Goal: Task Accomplishment & Management: Use online tool/utility

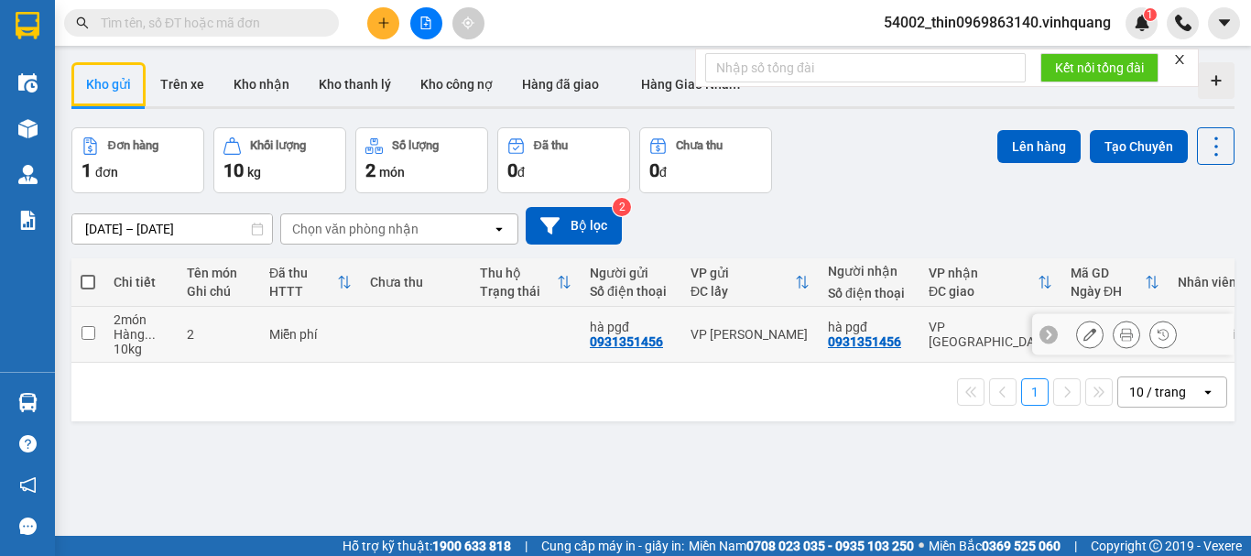
click at [93, 335] on input "checkbox" at bounding box center [89, 333] width 14 height 14
checkbox input "true"
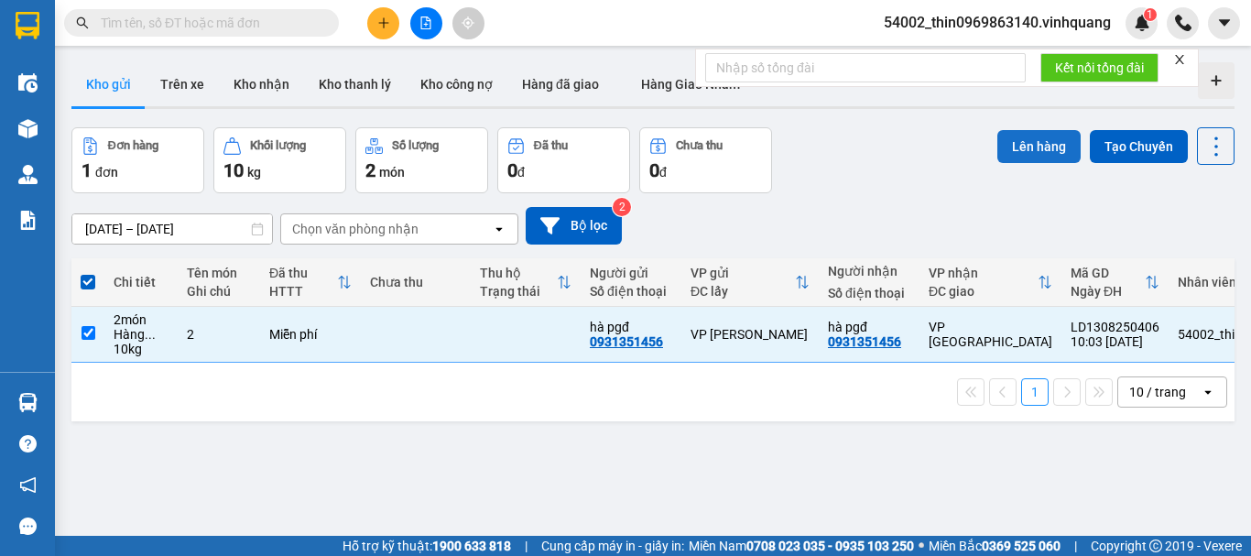
click at [1018, 137] on button "Lên hàng" at bounding box center [1038, 146] width 83 height 33
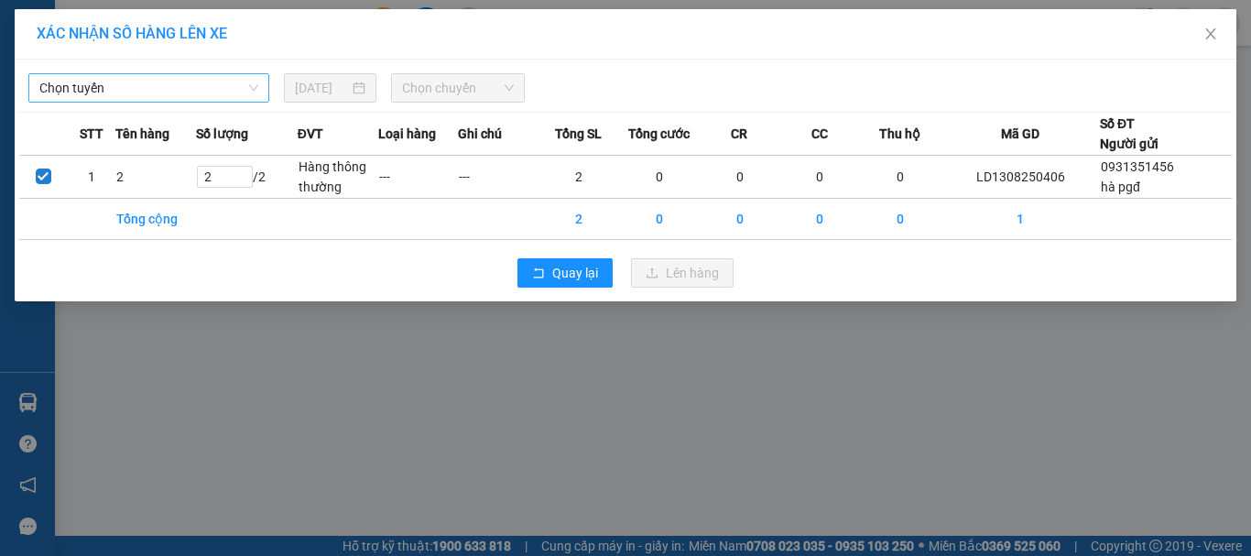
click at [98, 93] on span "Chọn tuyến" at bounding box center [148, 87] width 219 height 27
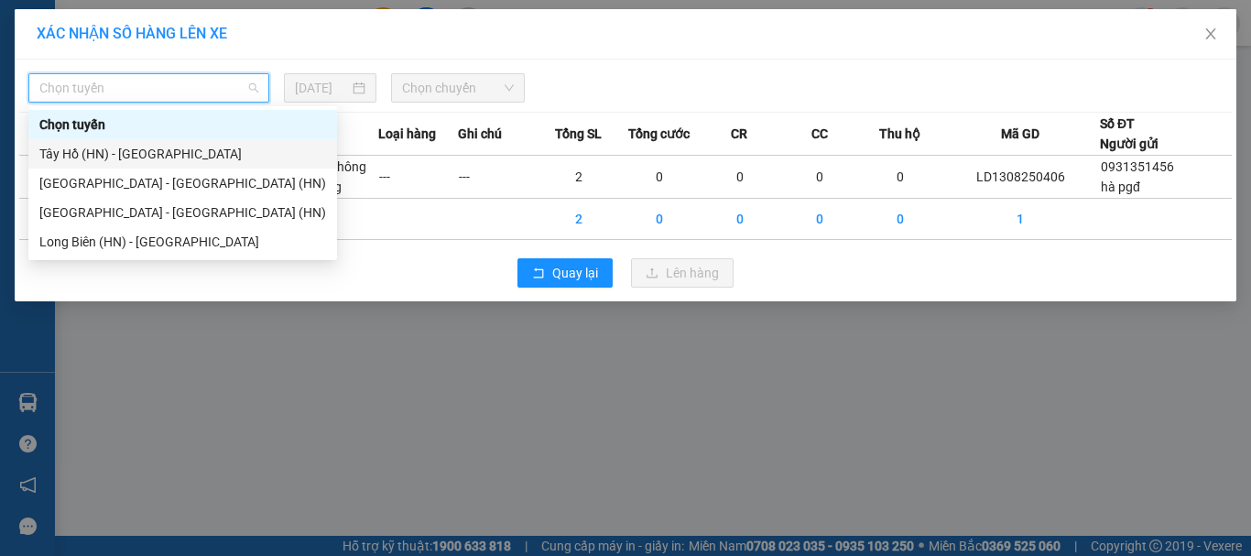
click at [111, 157] on div "Tây Hồ (HN) - [GEOGRAPHIC_DATA]" at bounding box center [182, 154] width 287 height 20
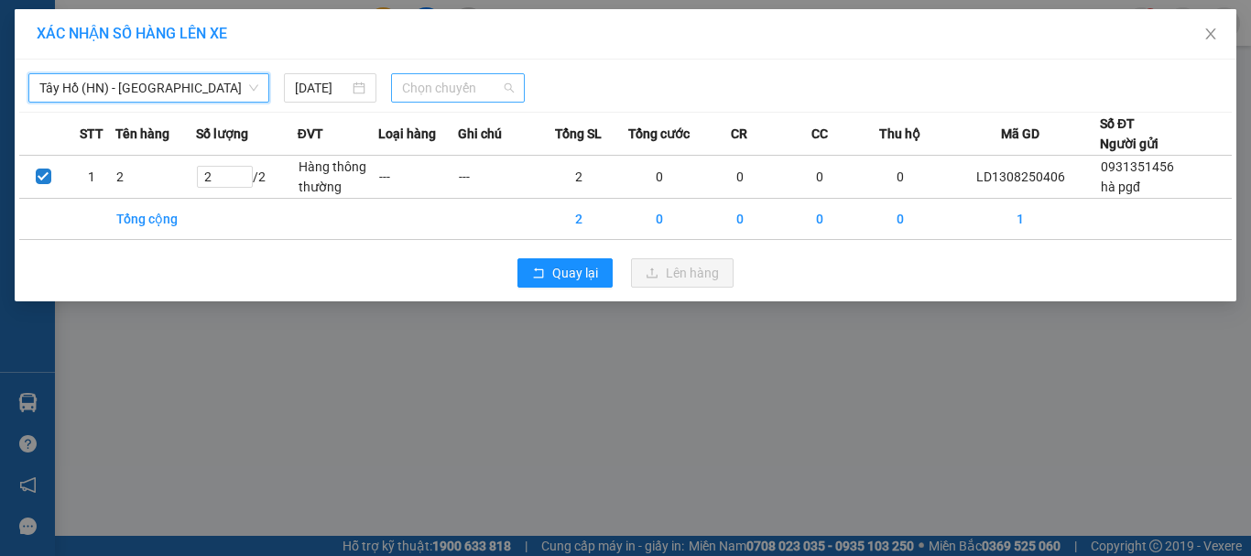
click at [435, 85] on span "Chọn chuyến" at bounding box center [458, 87] width 113 height 27
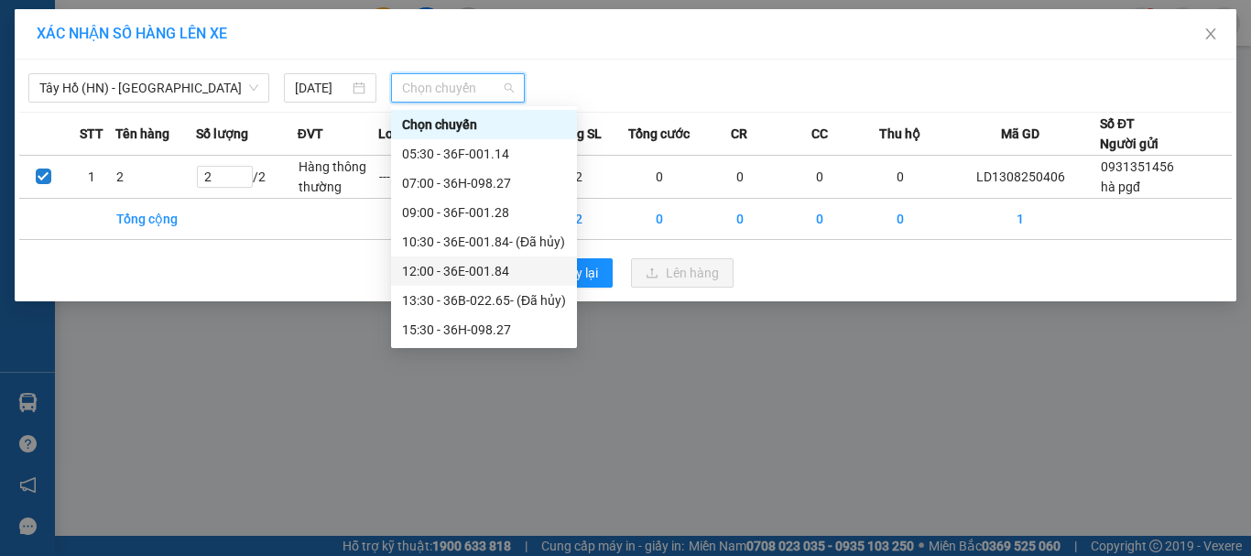
click at [432, 264] on div "12:00 - 36E-001.84" at bounding box center [484, 271] width 164 height 20
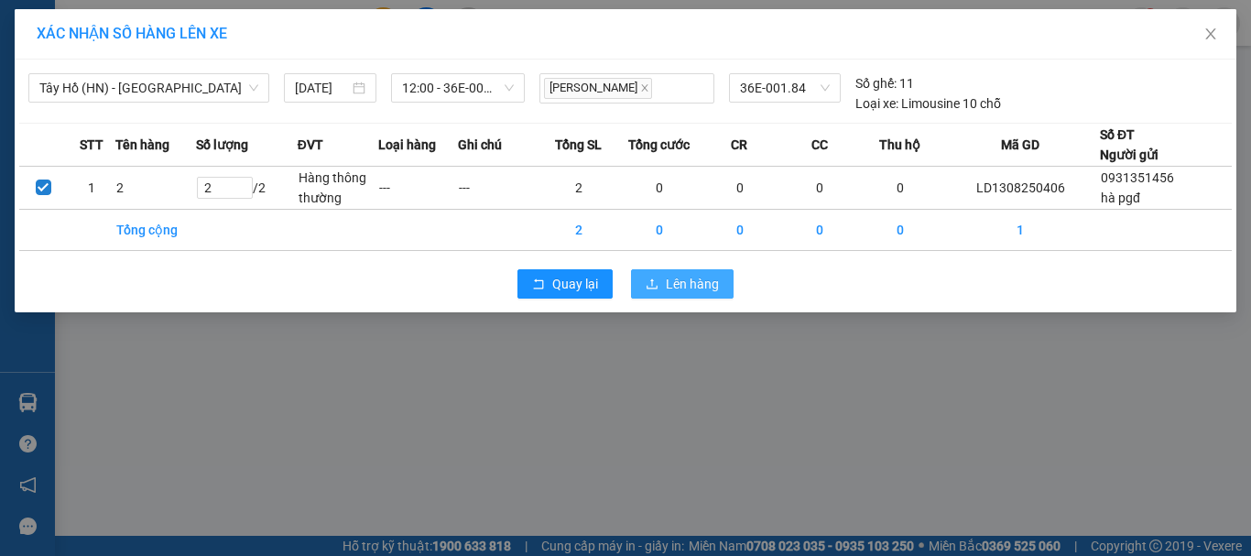
click at [675, 289] on span "Lên hàng" at bounding box center [692, 284] width 53 height 20
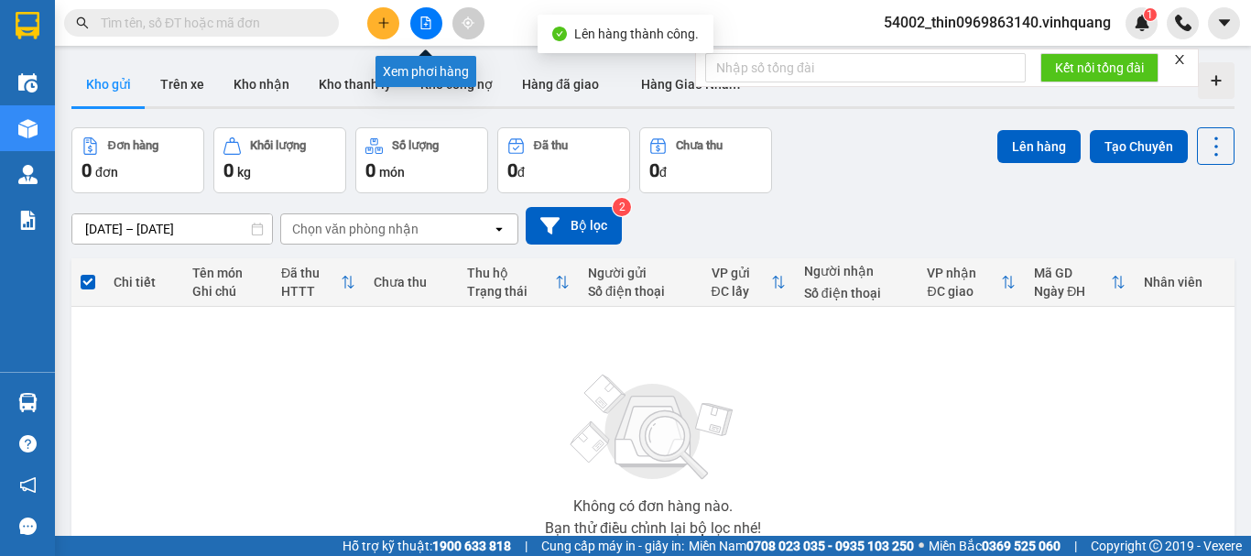
click at [441, 26] on button at bounding box center [426, 23] width 32 height 32
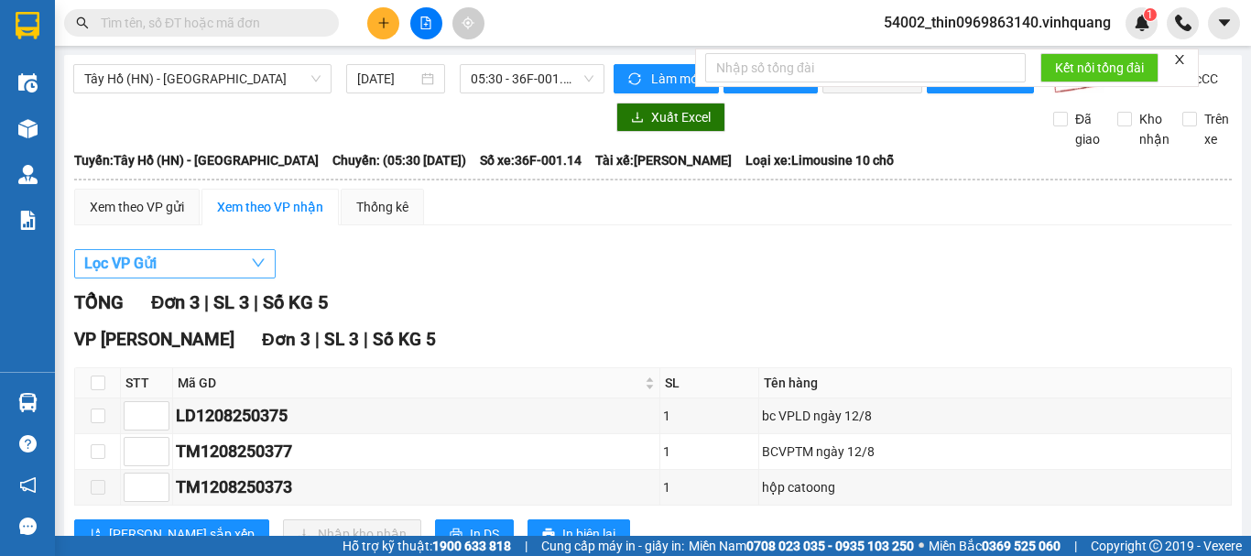
click at [176, 278] on button "Lọc VP Gửi" at bounding box center [175, 263] width 202 height 29
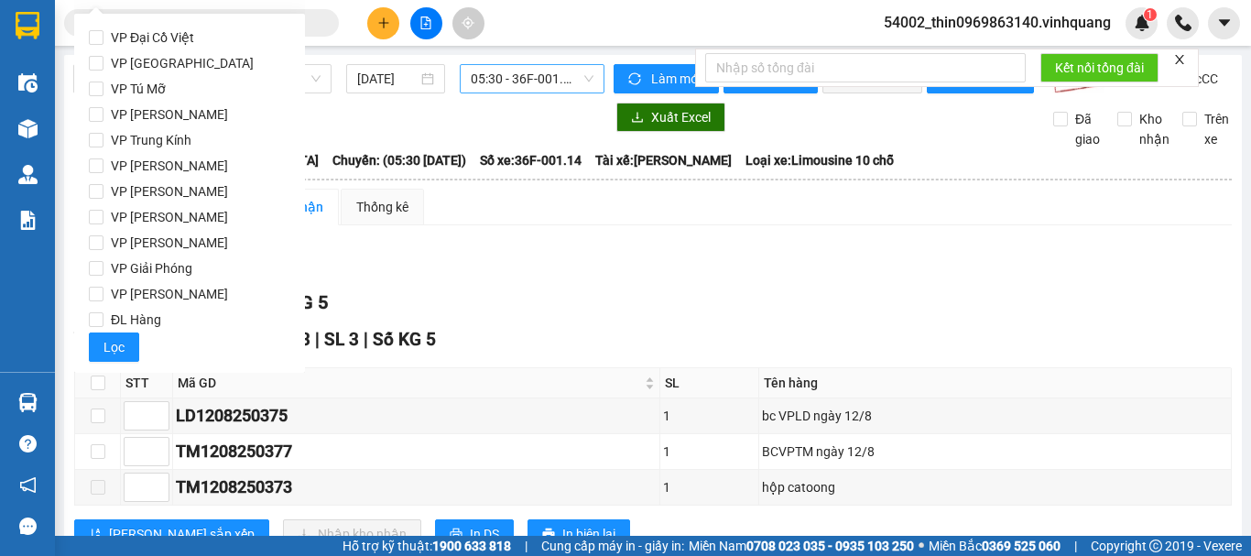
click at [496, 83] on span "05:30 - 36F-001.14" at bounding box center [532, 78] width 123 height 27
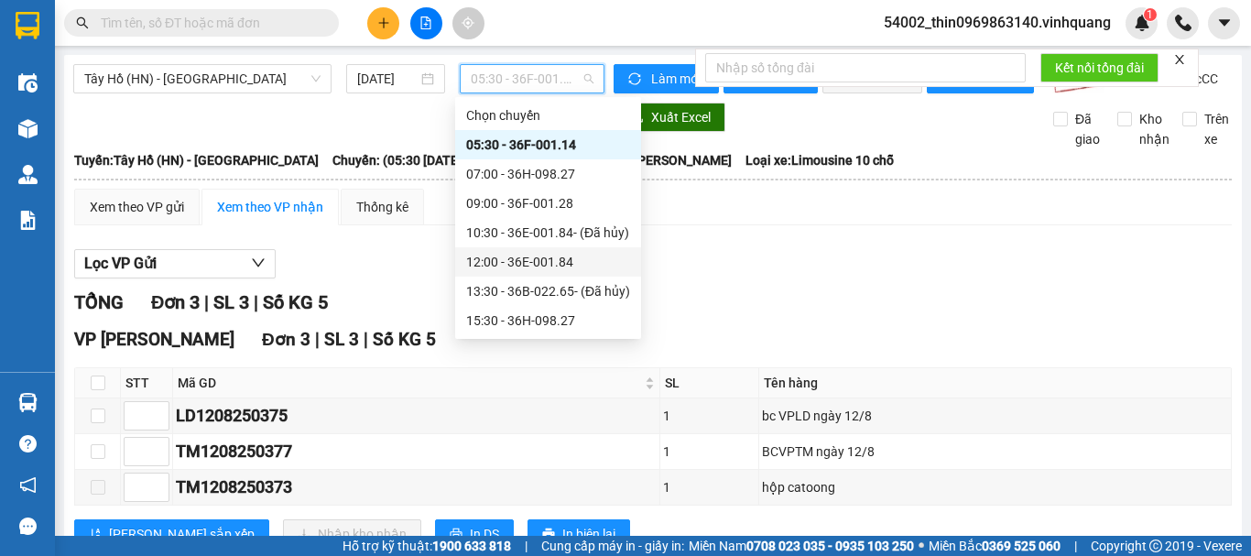
click at [485, 256] on div "12:00 - 36E-001.84" at bounding box center [548, 262] width 164 height 20
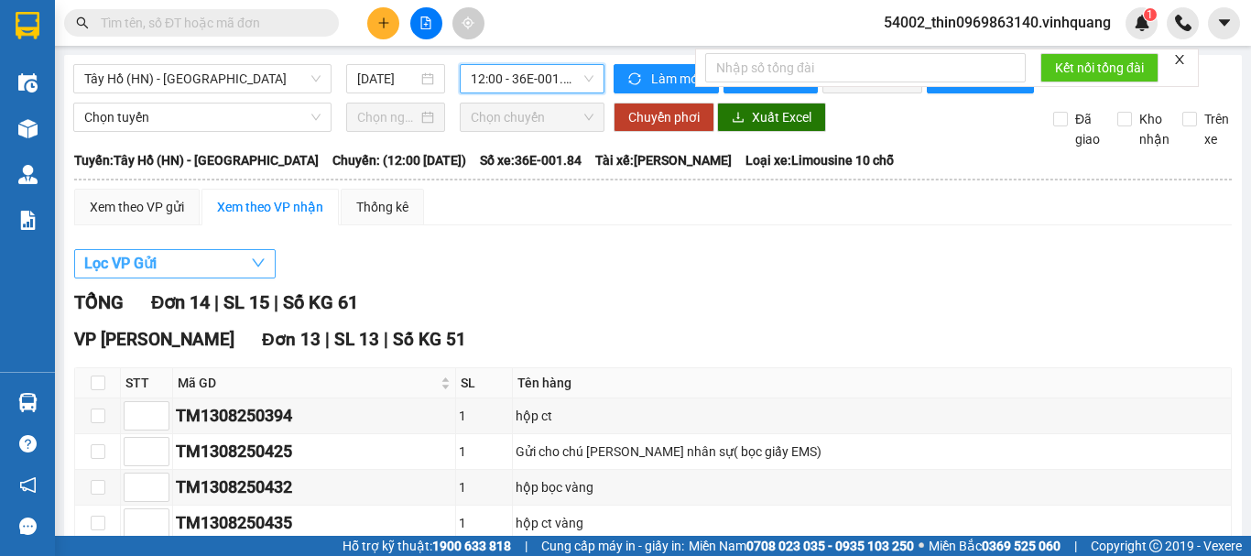
click at [155, 275] on span "Lọc VP Gửi" at bounding box center [120, 263] width 72 height 23
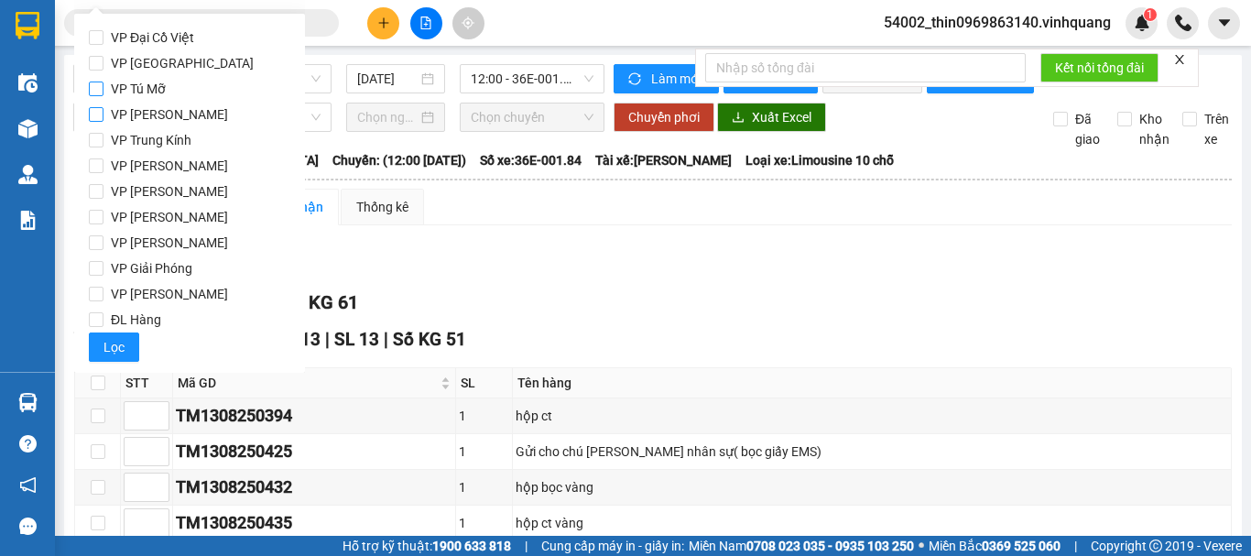
drag, startPoint x: 103, startPoint y: 93, endPoint x: 105, endPoint y: 105, distance: 12.2
click at [104, 92] on label "VP Tú Mỡ" at bounding box center [190, 89] width 202 height 26
click at [104, 92] on input "VP Tú Mỡ" at bounding box center [96, 89] width 15 height 15
checkbox input "true"
click at [104, 343] on span "Lọc" at bounding box center [114, 347] width 21 height 20
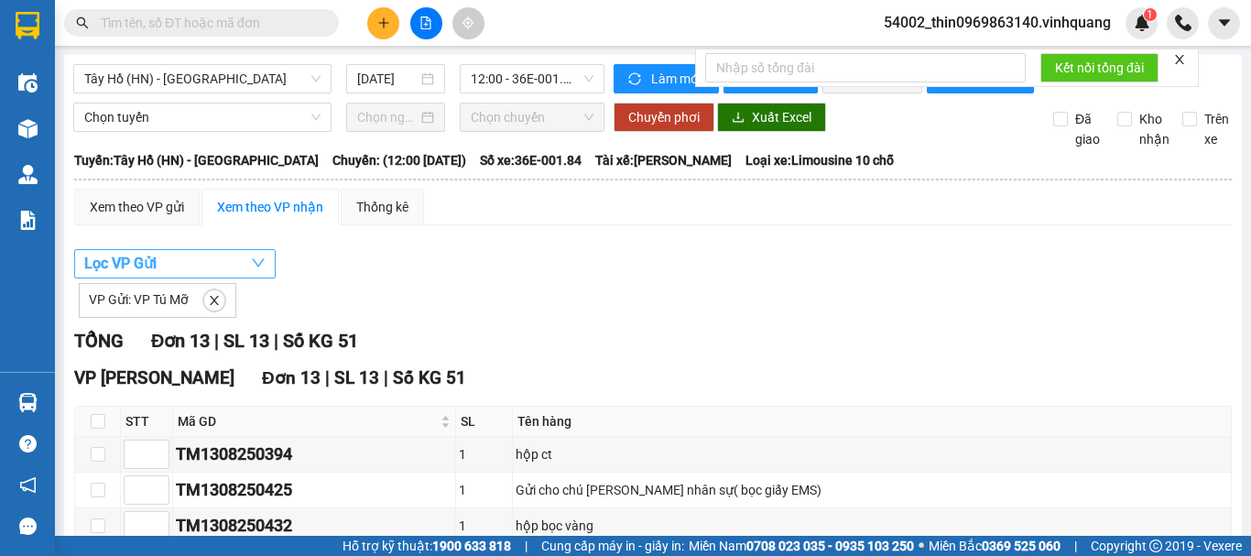
click at [171, 278] on button "Lọc VP Gửi" at bounding box center [175, 263] width 202 height 29
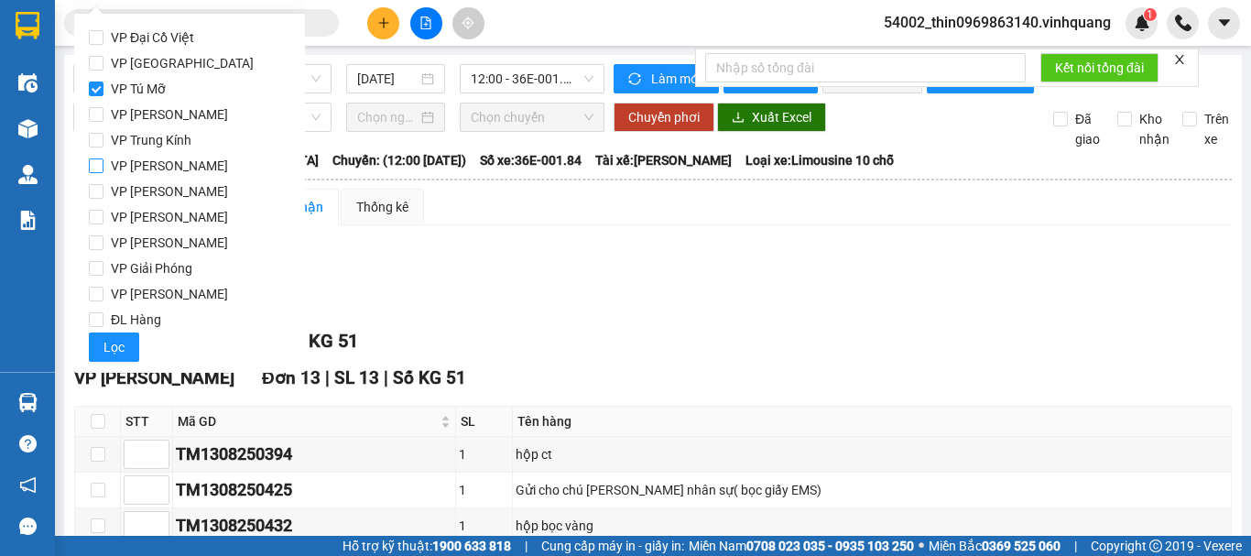
click at [103, 157] on label "VP [PERSON_NAME]" at bounding box center [190, 166] width 202 height 26
click at [103, 158] on input "VP [PERSON_NAME]" at bounding box center [96, 165] width 15 height 15
checkbox input "true"
click at [95, 331] on label "ĐL Hàng" at bounding box center [190, 320] width 202 height 26
click at [95, 327] on input "ĐL Hàng" at bounding box center [96, 319] width 15 height 15
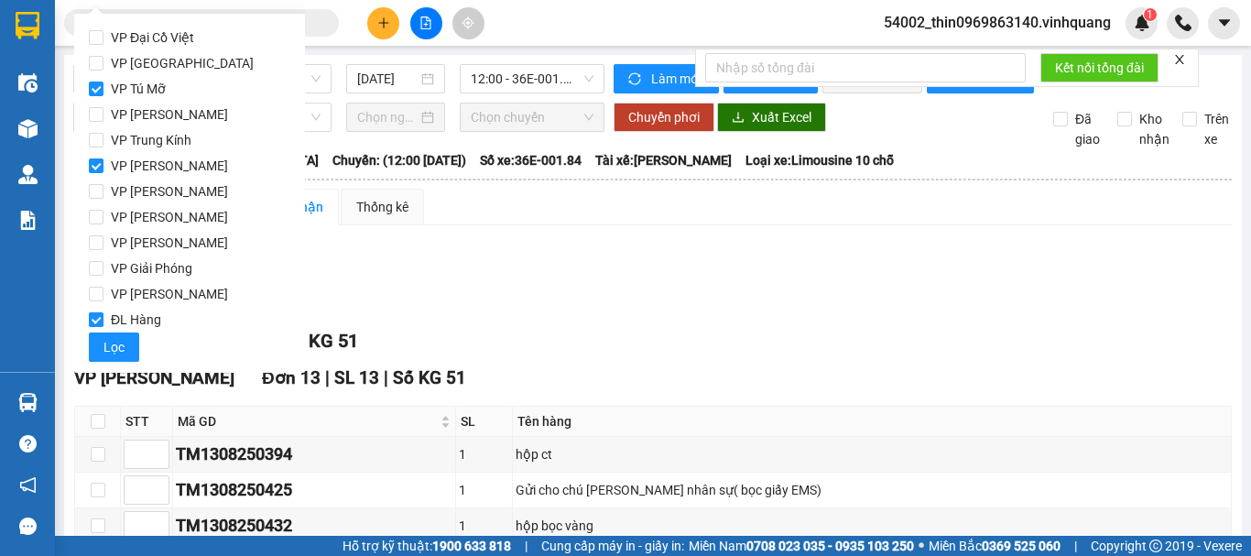
click at [101, 318] on input "ĐL Hàng" at bounding box center [96, 319] width 15 height 15
checkbox input "false"
click at [117, 360] on button "Lọc" at bounding box center [114, 346] width 50 height 29
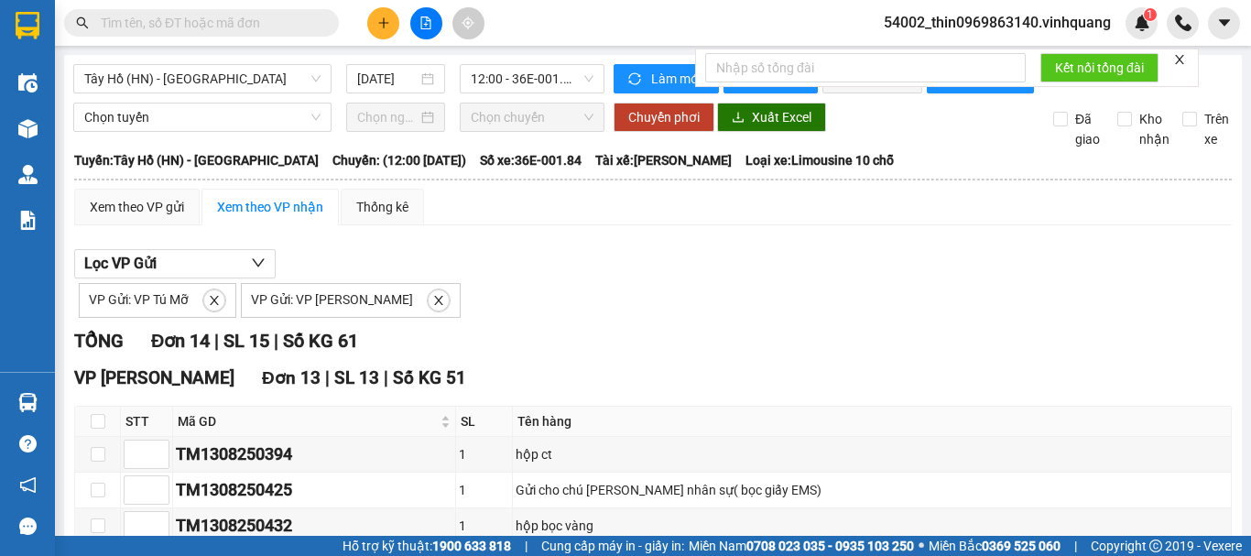
scroll to position [649, 0]
